Goal: Task Accomplishment & Management: Manage account settings

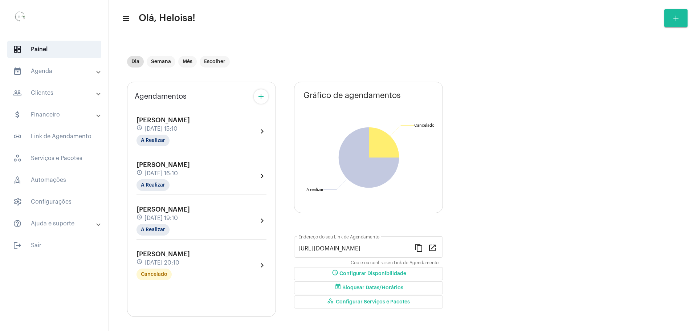
click at [67, 91] on mat-panel-title "people_outline Clientes" at bounding box center [55, 93] width 84 height 9
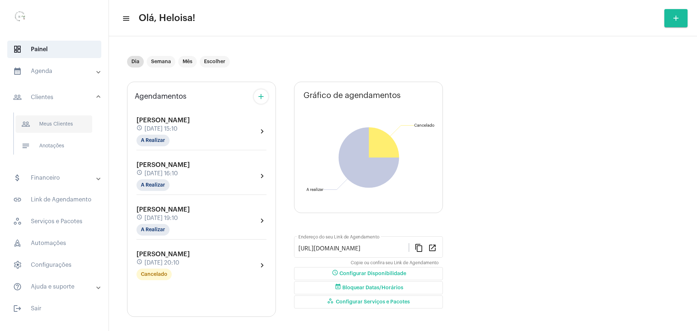
click at [73, 123] on span "people_outline Meus Clientes" at bounding box center [54, 123] width 77 height 17
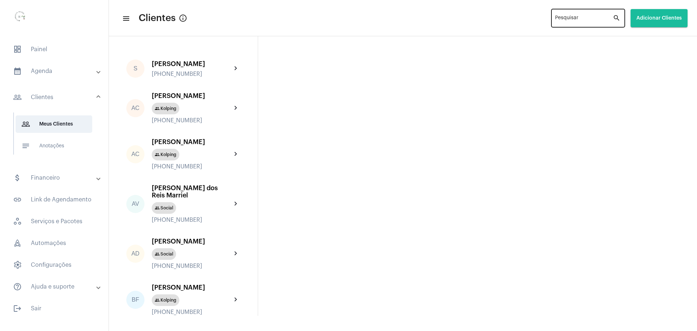
click at [572, 17] on input "Pesquisar" at bounding box center [584, 20] width 58 height 6
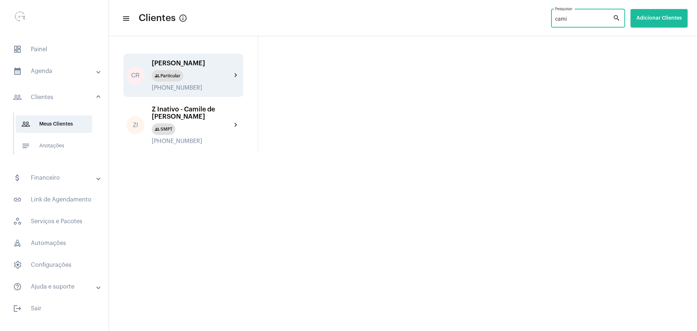
type input "cami"
click at [173, 67] on div "[PERSON_NAME]" at bounding box center [192, 63] width 80 height 7
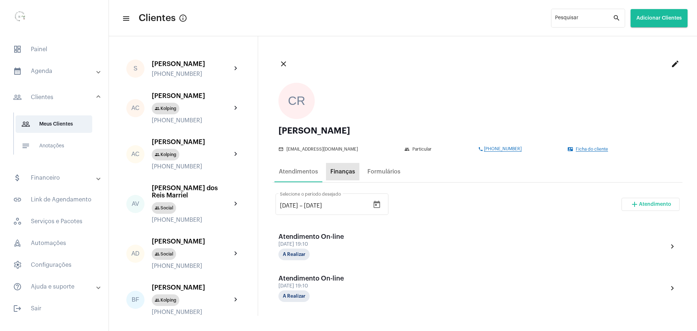
click at [335, 172] on div "Finanças" at bounding box center [343, 172] width 25 height 7
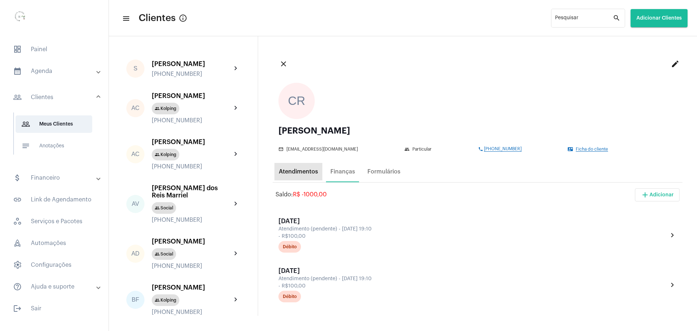
drag, startPoint x: 287, startPoint y: 167, endPoint x: 288, endPoint y: 173, distance: 5.9
click at [288, 169] on div "Atendimentos" at bounding box center [299, 171] width 48 height 17
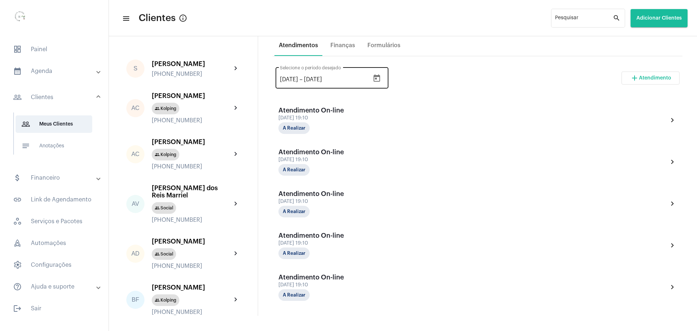
scroll to position [72, 0]
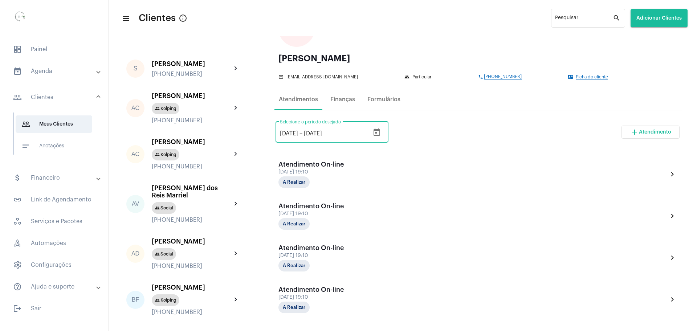
drag, startPoint x: 285, startPoint y: 131, endPoint x: 271, endPoint y: 134, distance: 14.1
click at [271, 134] on div "close edit CR [PERSON_NAME] mail_outline [EMAIL_ADDRESS][DOMAIN_NAME] group Par…" at bounding box center [477, 176] width 439 height 280
type input "[DATE]"
click at [503, 131] on div "[DATE] [DATE] – [DATE] Selecione o período desejado add Atendimento" at bounding box center [478, 135] width 404 height 34
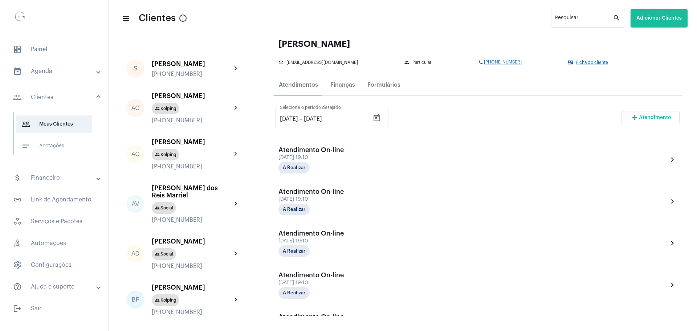
scroll to position [0, 0]
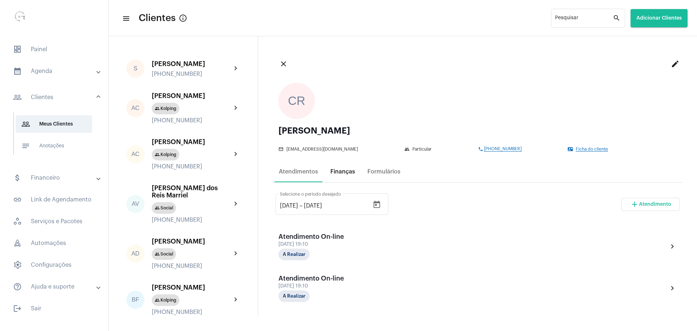
click at [352, 169] on div "Finanças" at bounding box center [343, 172] width 25 height 7
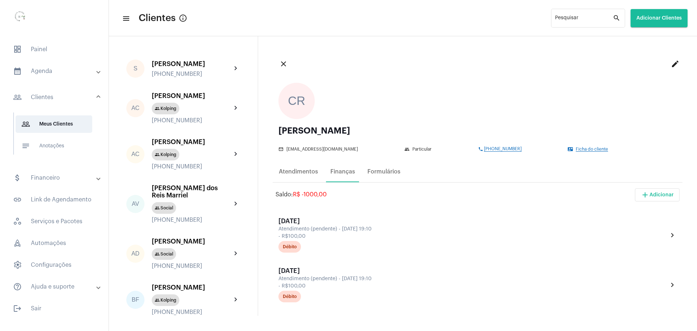
click at [650, 197] on span "add Adicionar" at bounding box center [657, 194] width 33 height 5
click at [638, 230] on span "add Cobrança Avulsa" at bounding box center [633, 231] width 51 height 13
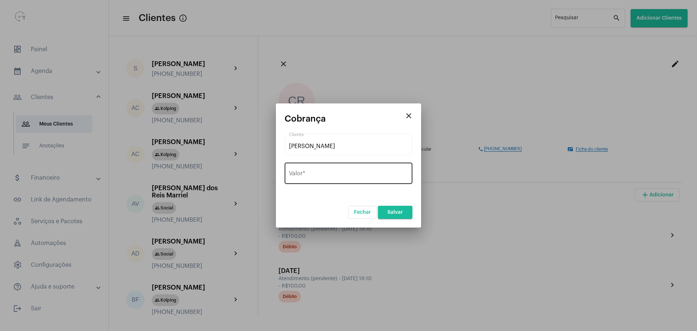
click at [316, 171] on div "Valor *" at bounding box center [348, 172] width 119 height 23
type input "R$ 300"
drag, startPoint x: 289, startPoint y: 200, endPoint x: 384, endPoint y: 214, distance: 95.9
click at [300, 202] on form "[PERSON_NAME] Cliente R$ 300 Valor * [PERSON_NAME]" at bounding box center [349, 176] width 128 height 86
click at [406, 214] on button "Salvar" at bounding box center [395, 212] width 35 height 13
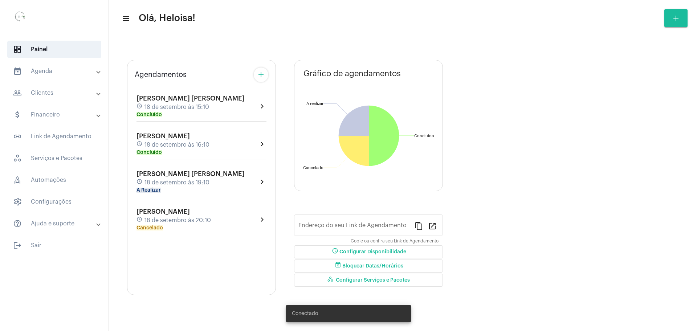
type input "[URL][DOMAIN_NAME]"
